Goal: Find specific page/section: Find specific page/section

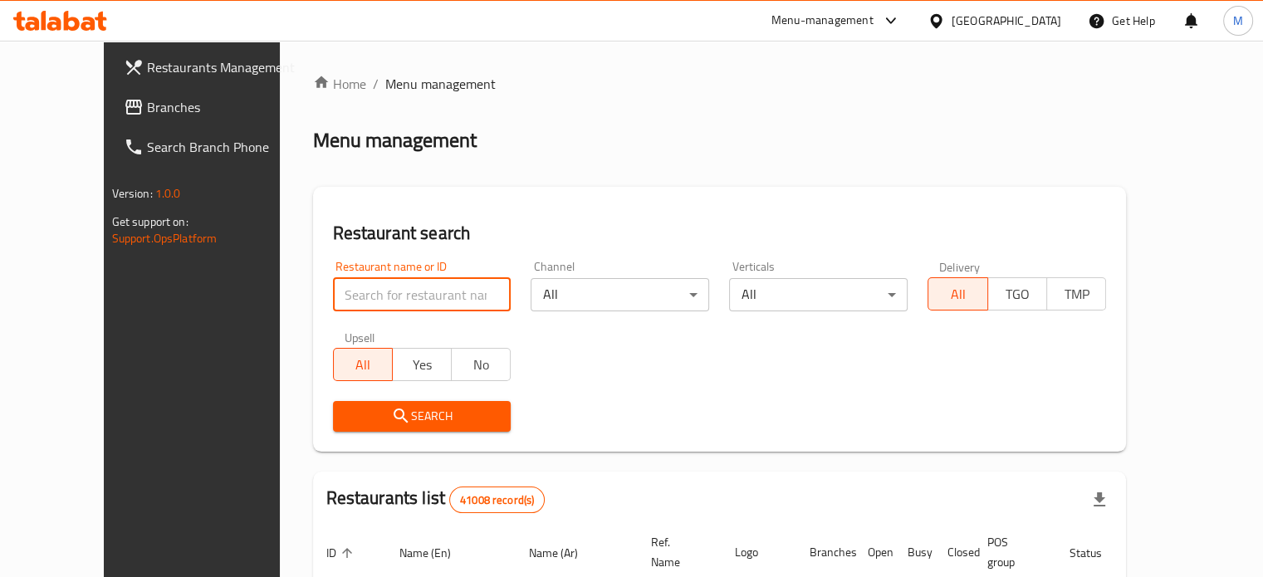
click at [349, 296] on input "search" at bounding box center [422, 294] width 179 height 33
paste input "698241"
type input "698241"
click button "Search" at bounding box center [422, 416] width 179 height 31
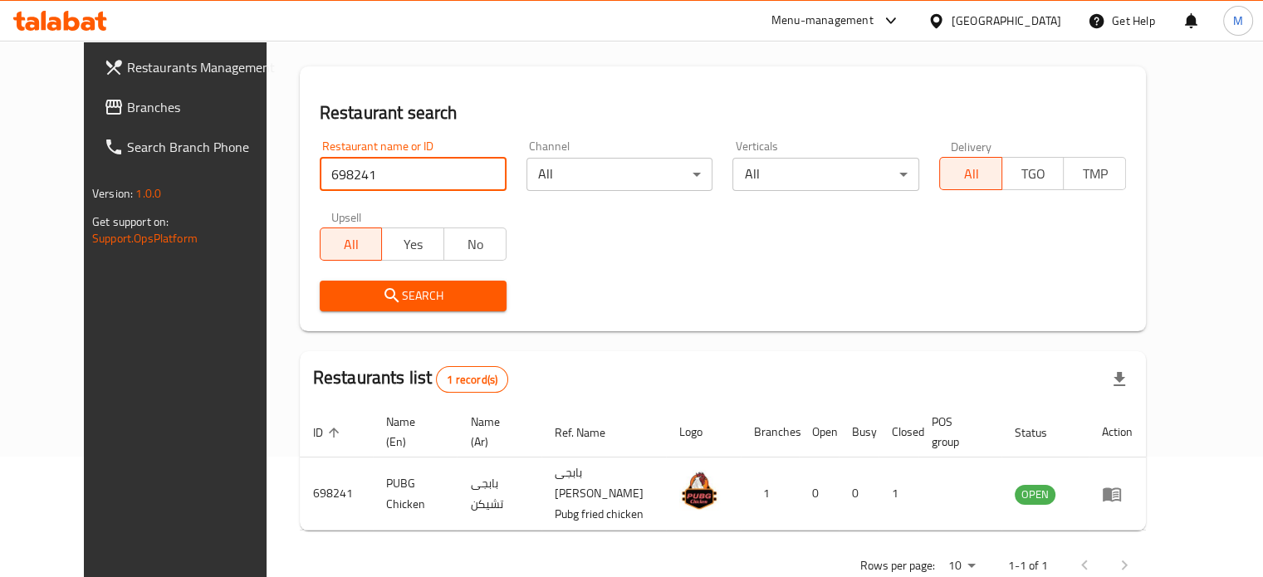
scroll to position [149, 0]
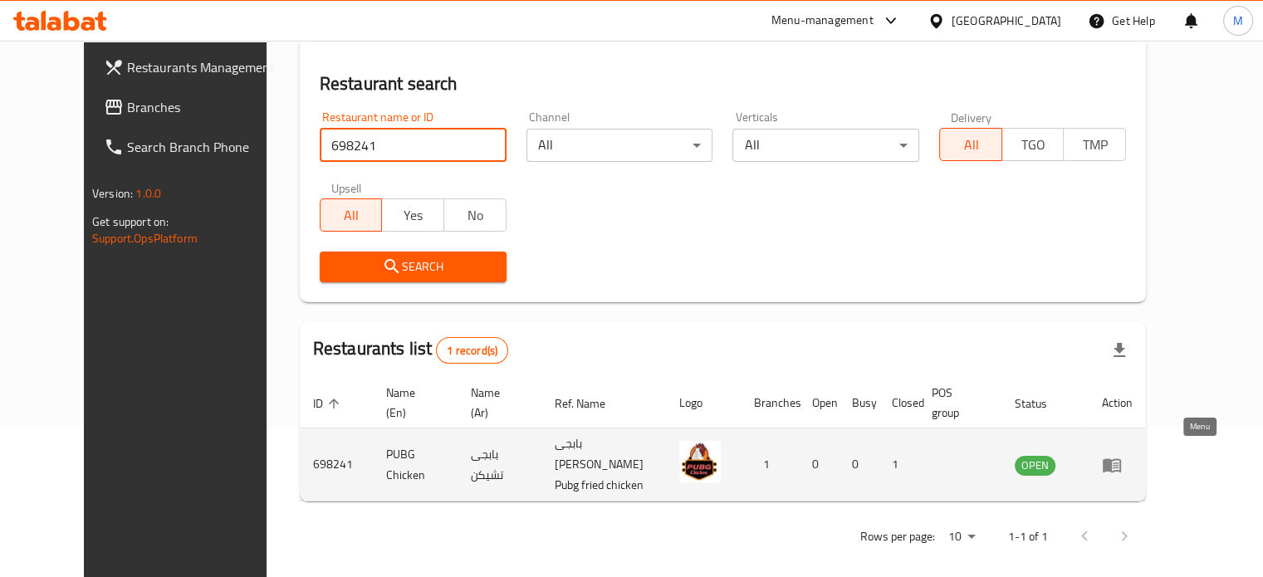
click at [1119, 463] on icon "enhanced table" at bounding box center [1116, 466] width 6 height 7
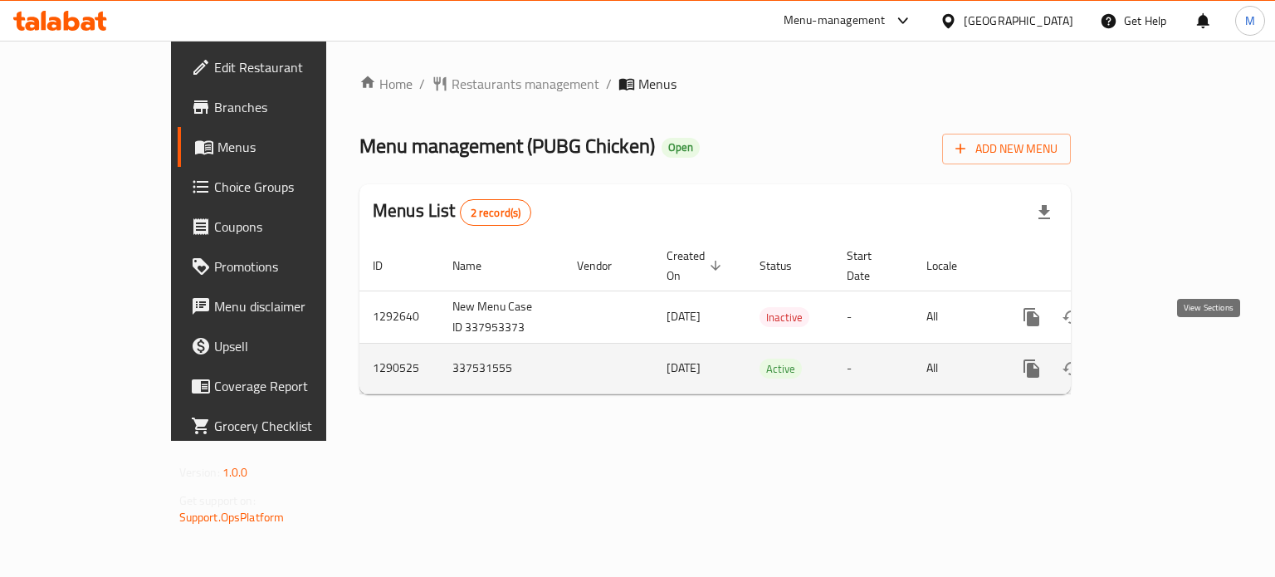
click at [1159, 361] on icon "enhanced table" at bounding box center [1151, 368] width 15 height 15
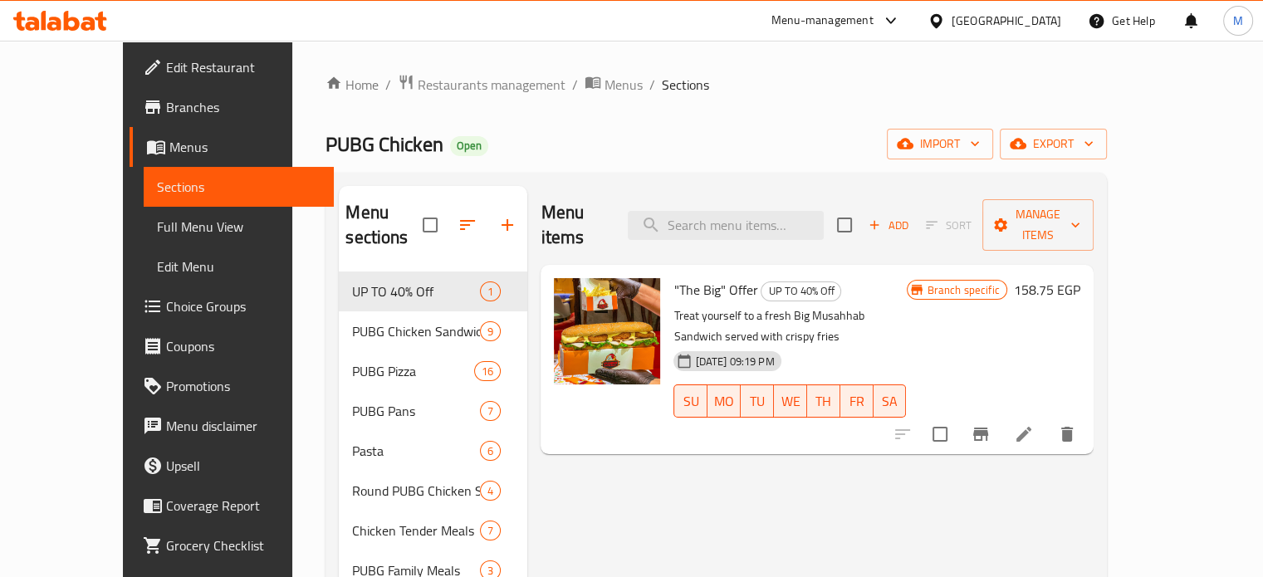
click at [874, 19] on div "Menu-management" at bounding box center [822, 21] width 102 height 20
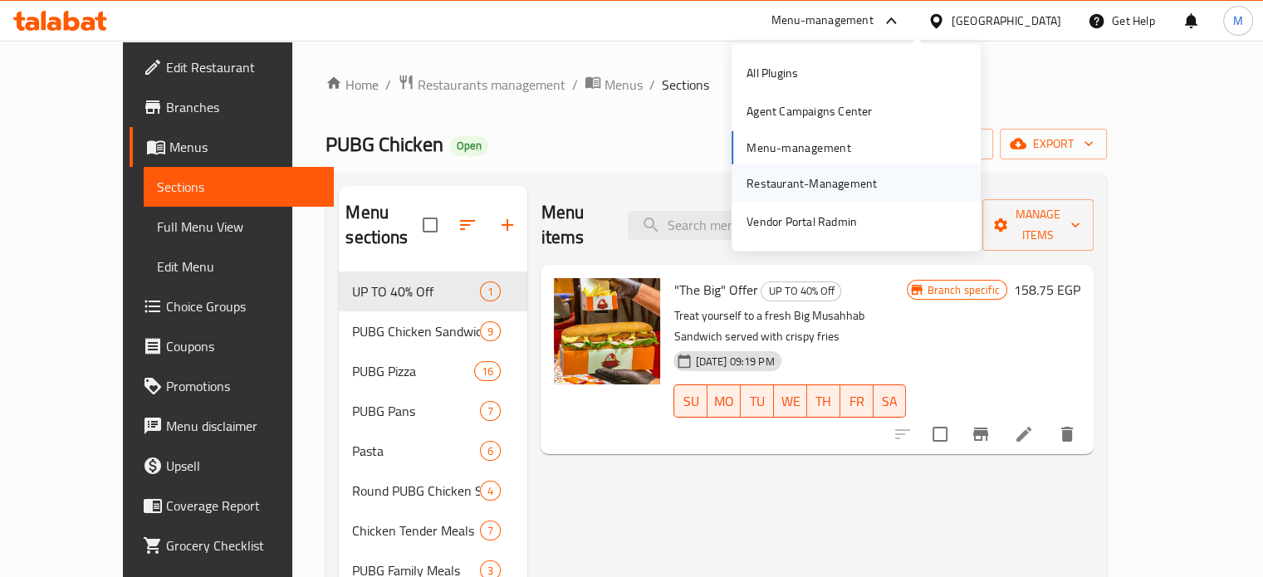
click at [790, 196] on div "Restaurant-Management" at bounding box center [811, 183] width 157 height 38
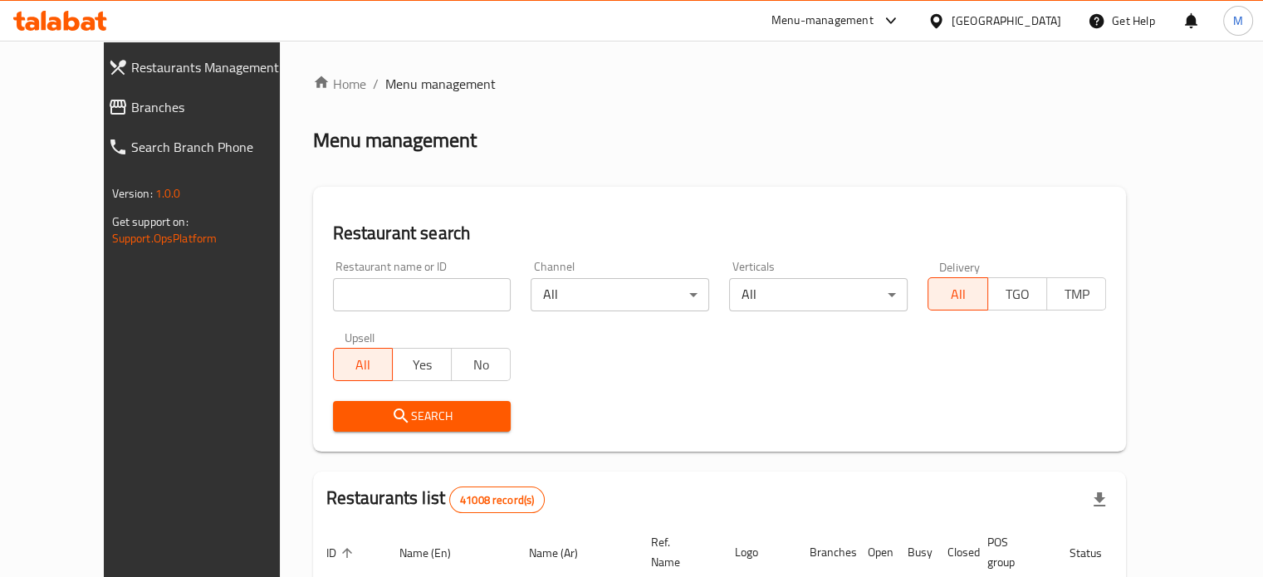
click at [350, 306] on input "search" at bounding box center [422, 294] width 179 height 33
paste input "683410"
type input "683410"
click button "Search" at bounding box center [422, 416] width 179 height 31
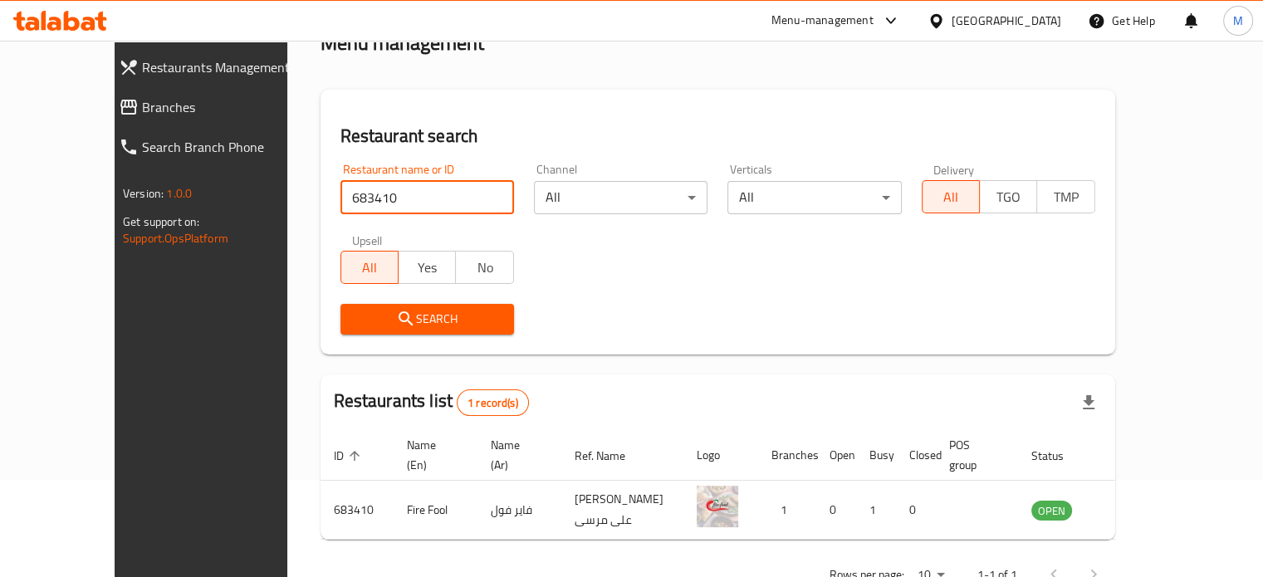
scroll to position [130, 0]
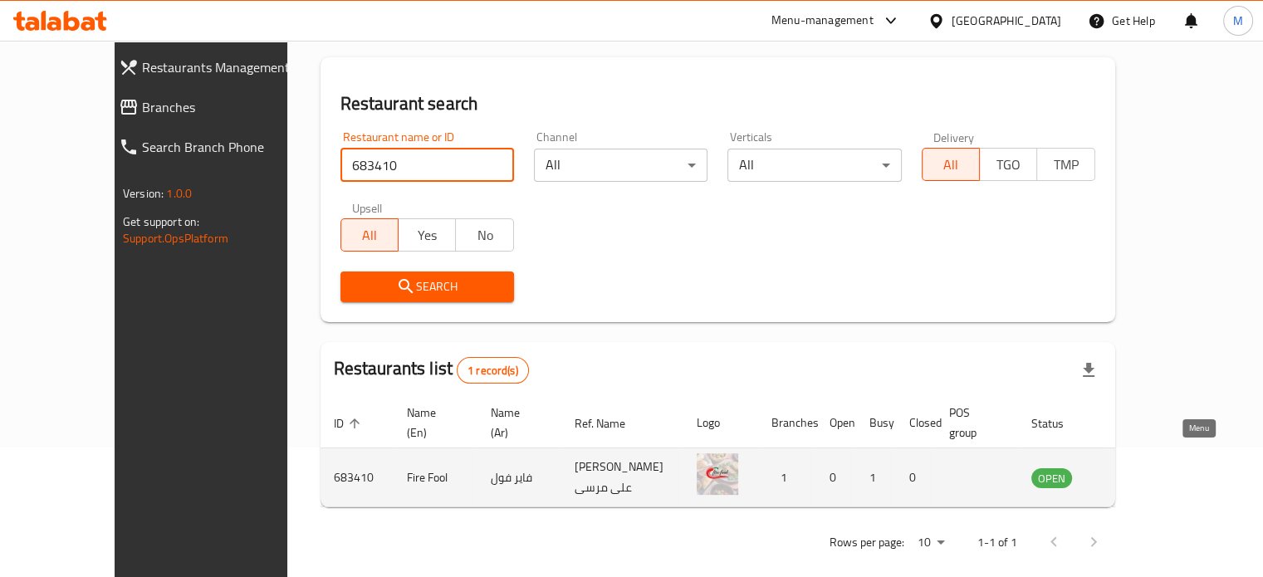
click at [1135, 475] on icon "enhanced table" at bounding box center [1132, 478] width 6 height 7
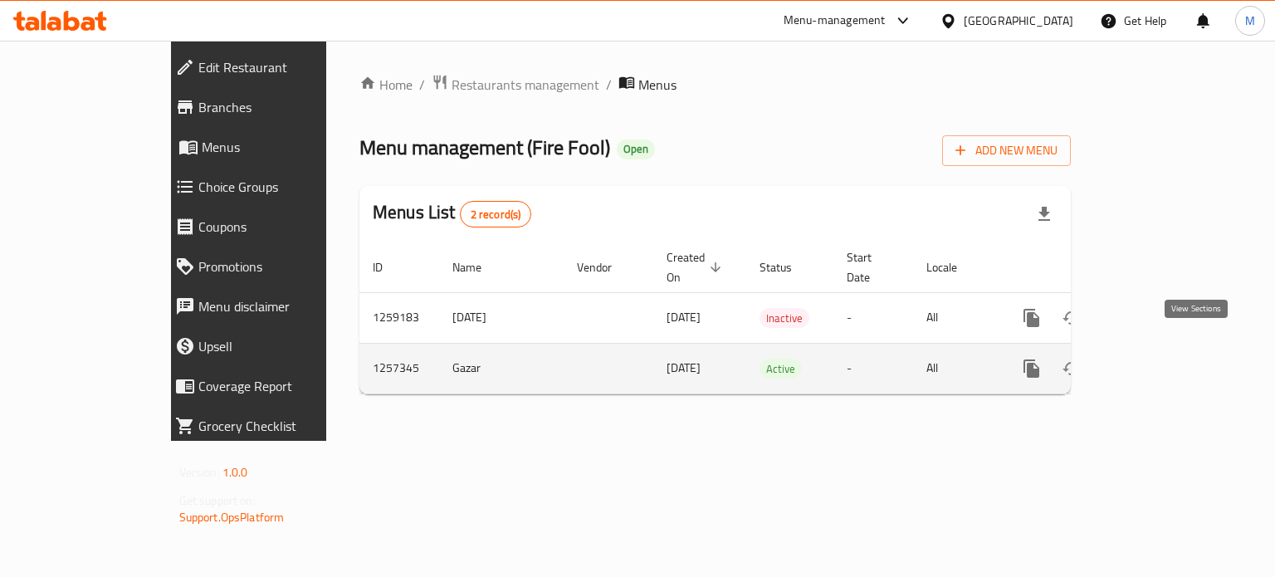
click at [1162, 359] on icon "enhanced table" at bounding box center [1152, 369] width 20 height 20
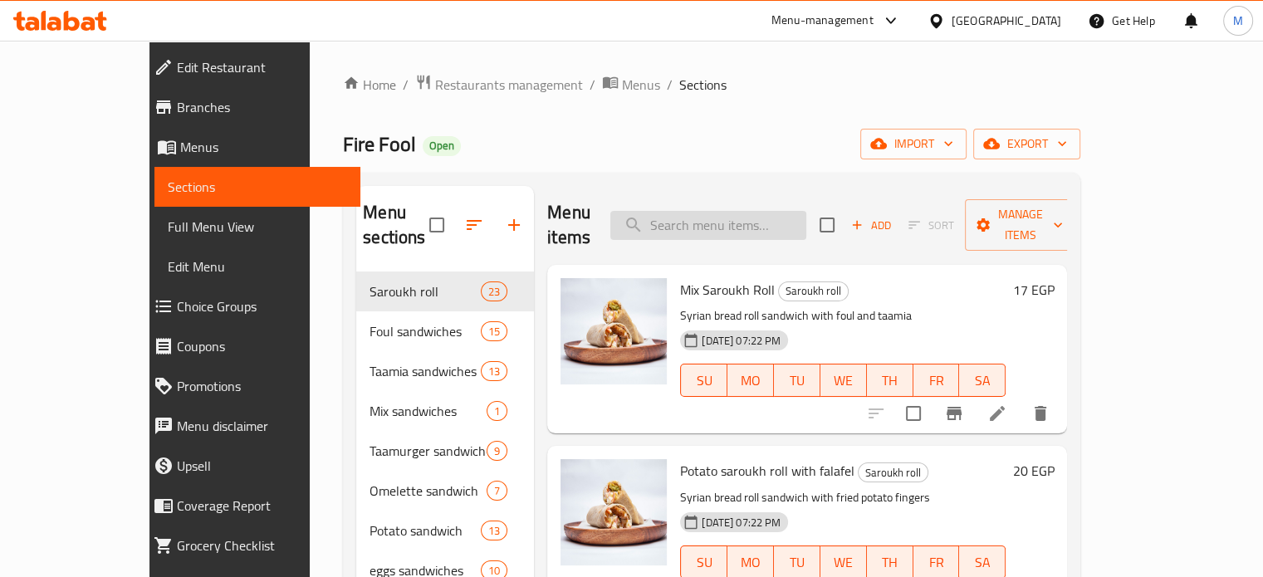
click at [757, 211] on input "search" at bounding box center [708, 225] width 196 height 29
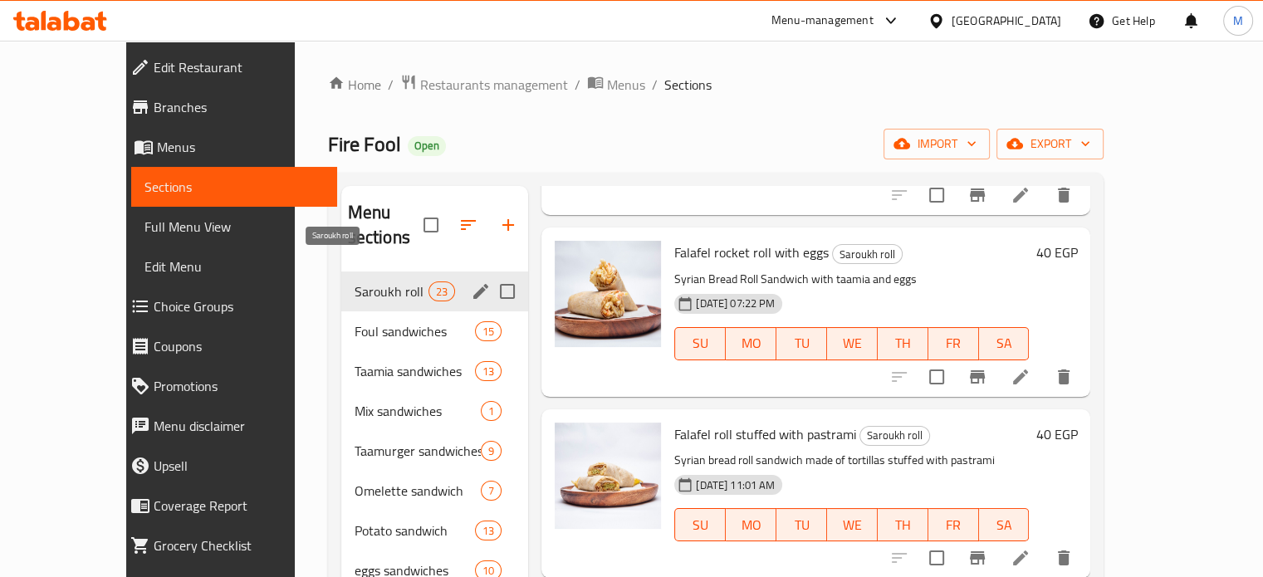
click at [355, 281] on span "Saroukh roll" at bounding box center [392, 291] width 74 height 20
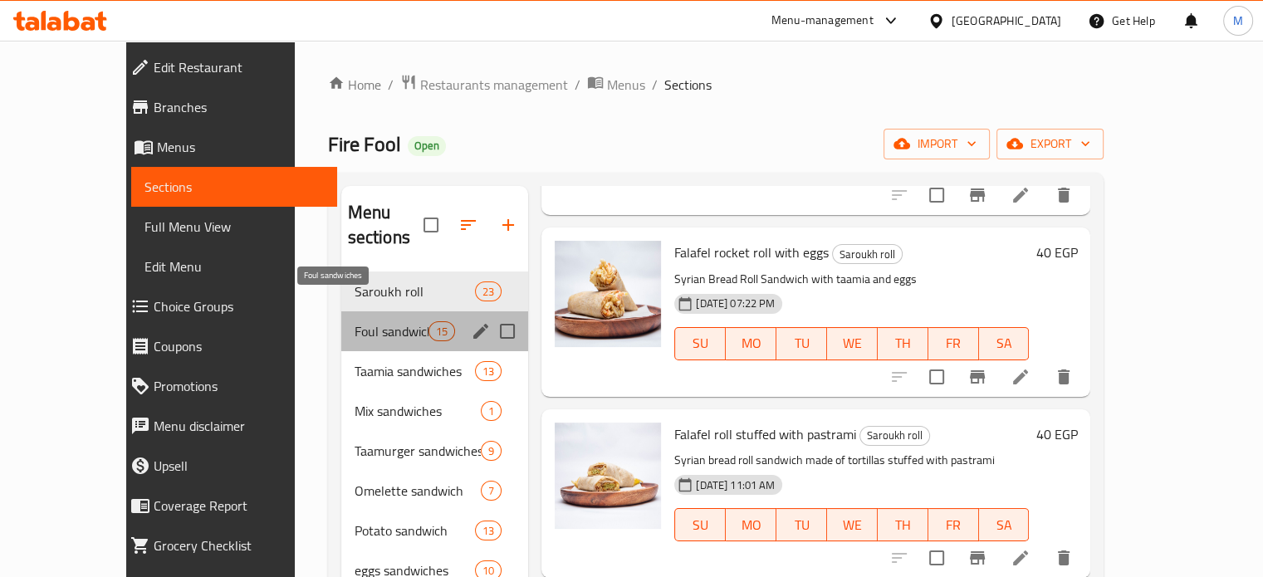
click at [355, 321] on span "Foul sandwiches" at bounding box center [392, 331] width 74 height 20
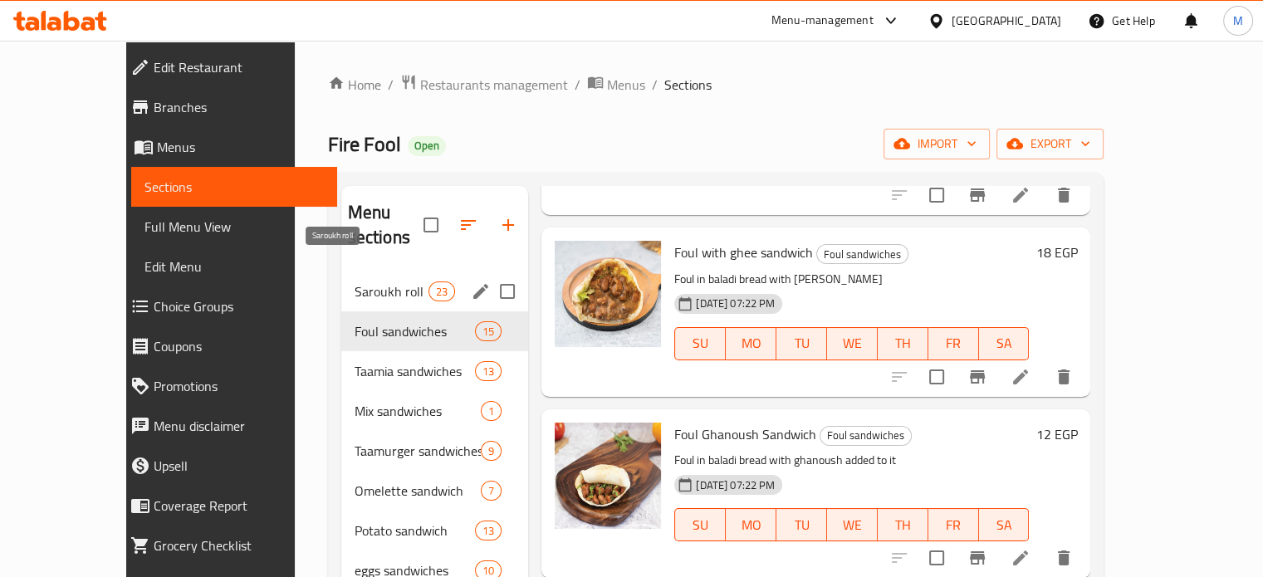
click at [355, 281] on span "Saroukh roll" at bounding box center [392, 291] width 74 height 20
